Goal: Task Accomplishment & Management: Manage account settings

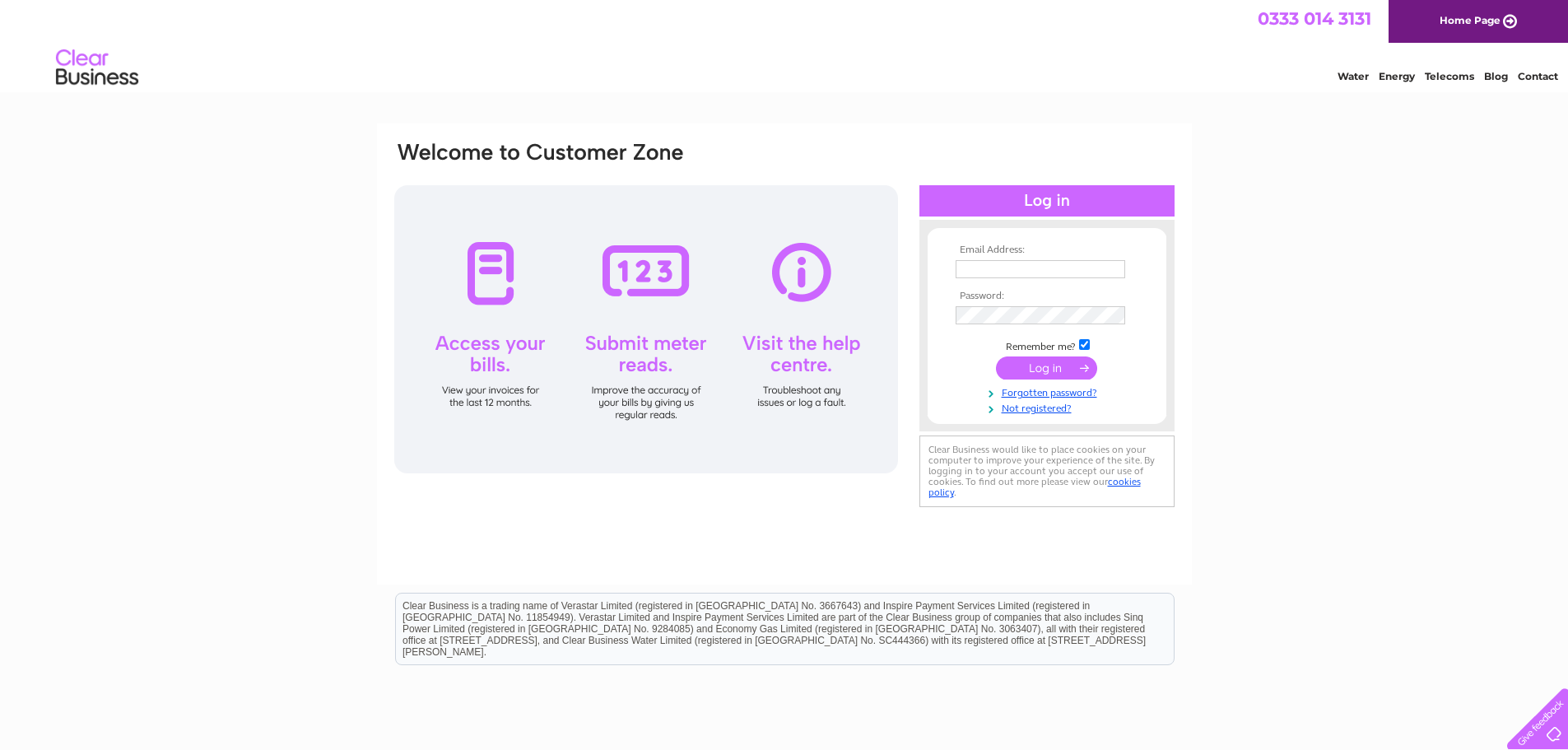
type input "[EMAIL_ADDRESS][DOMAIN_NAME]"
click at [1051, 376] on input "submit" at bounding box center [1047, 368] width 101 height 23
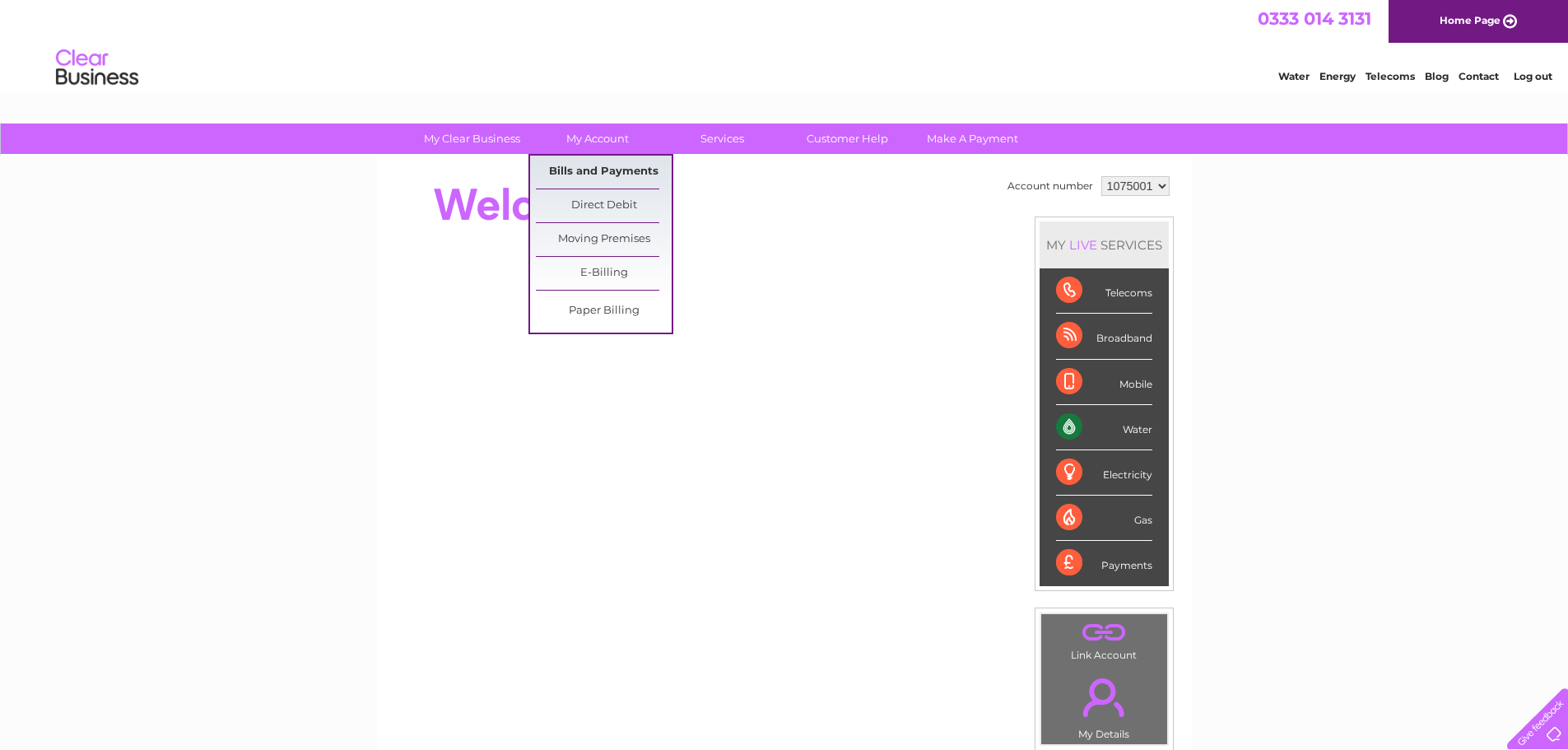
click at [620, 174] on link "Bills and Payments" at bounding box center [604, 172] width 136 height 33
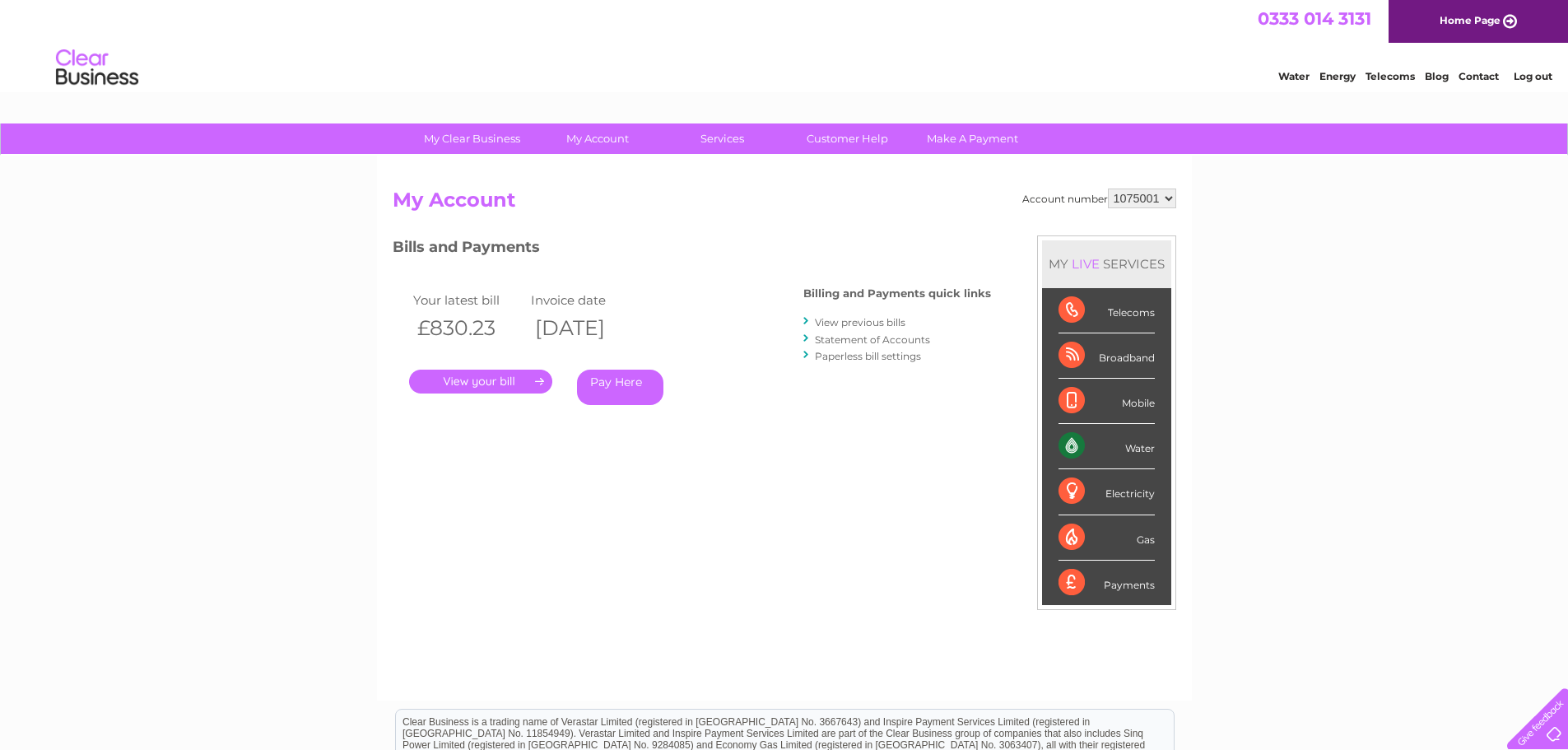
click at [494, 386] on link "." at bounding box center [481, 381] width 144 height 24
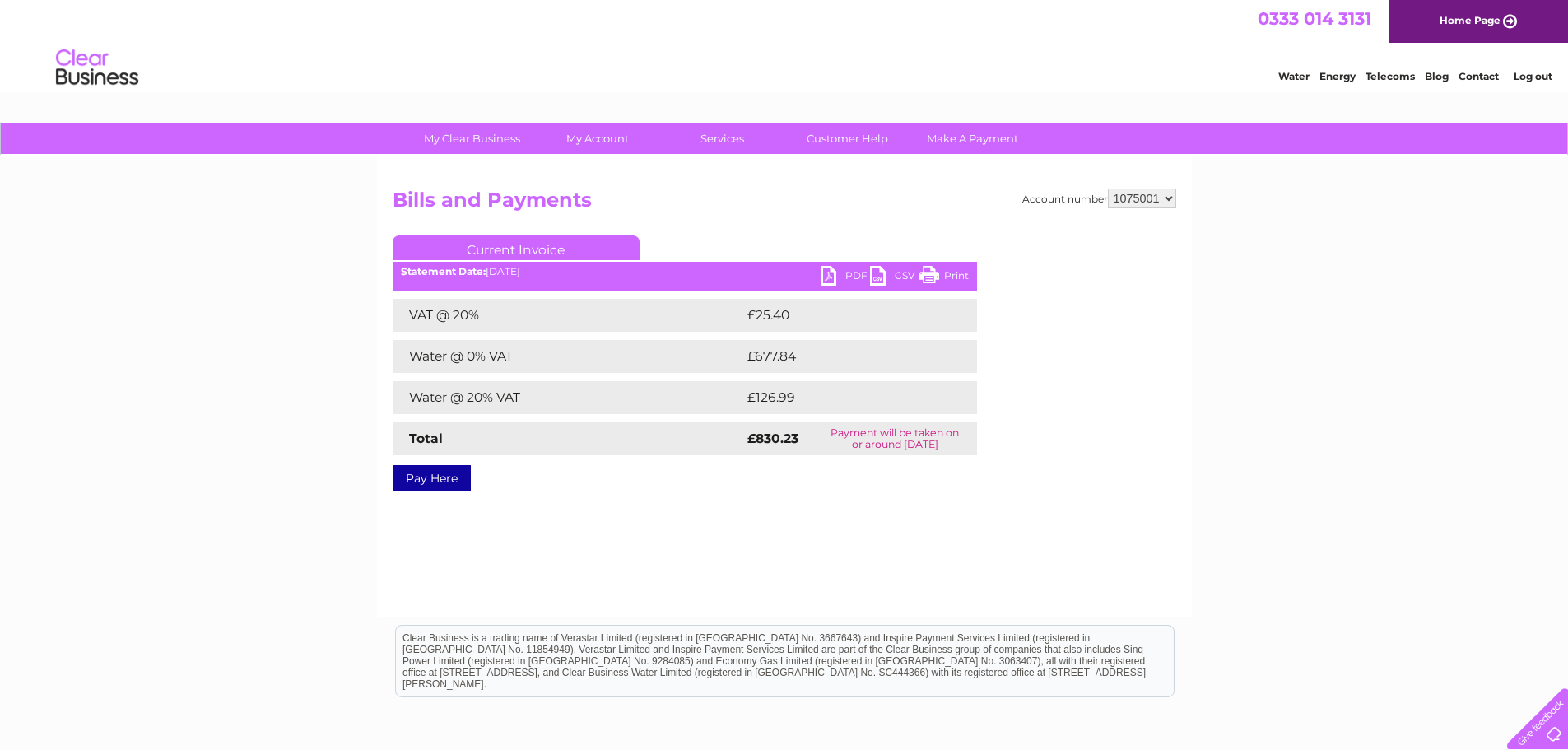
click at [850, 276] on link "PDF" at bounding box center [846, 277] width 50 height 24
